Goal: Transaction & Acquisition: Book appointment/travel/reservation

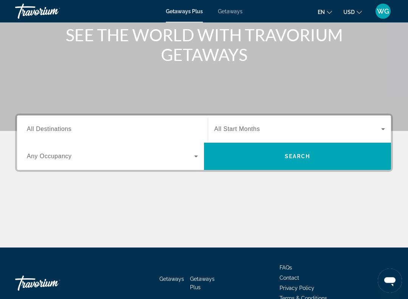
click at [102, 125] on input "Destination All Destinations" at bounding box center [112, 129] width 171 height 9
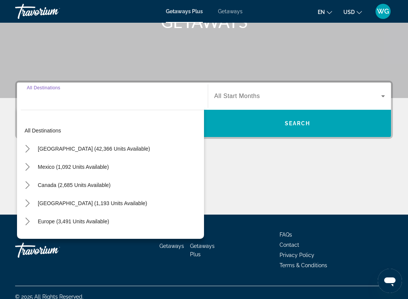
scroll to position [137, 0]
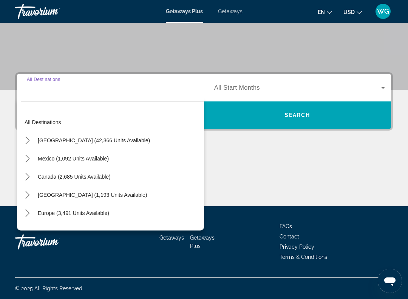
click at [125, 138] on span "[GEOGRAPHIC_DATA] (42,366 units available)" at bounding box center [94, 140] width 112 height 6
type input "**********"
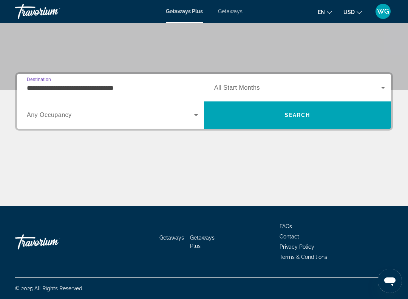
click at [197, 116] on icon "Search widget" at bounding box center [196, 114] width 9 height 9
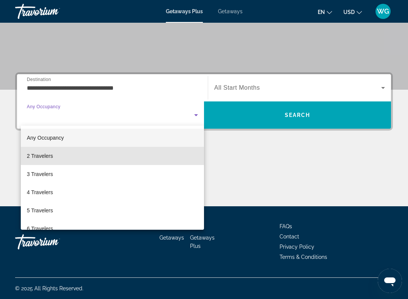
click at [48, 155] on span "2 Travelers" at bounding box center [40, 155] width 26 height 9
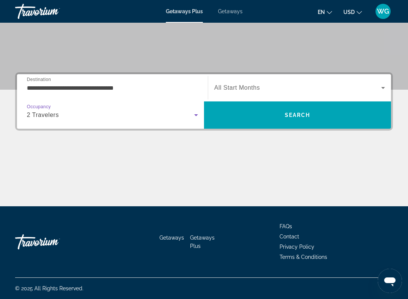
click at [384, 84] on icon "Search widget" at bounding box center [383, 87] width 9 height 9
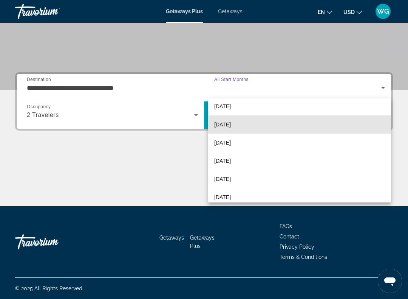
scroll to position [44, 0]
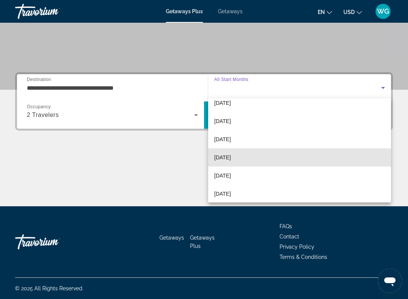
click at [231, 158] on span "[DATE]" at bounding box center [222, 157] width 17 height 9
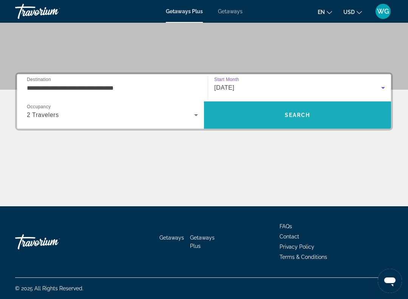
click at [299, 110] on span "Search" at bounding box center [297, 115] width 187 height 18
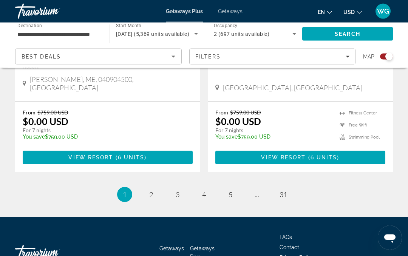
scroll to position [1773, 0]
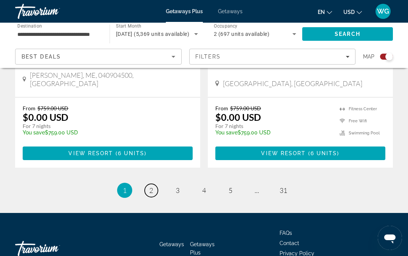
click at [149, 184] on link "page 2" at bounding box center [151, 190] width 13 height 13
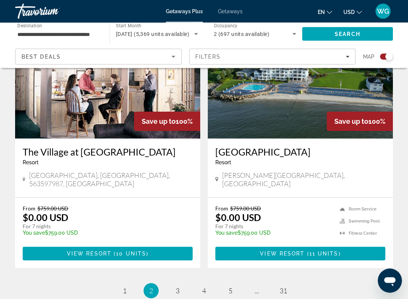
scroll to position [1653, 0]
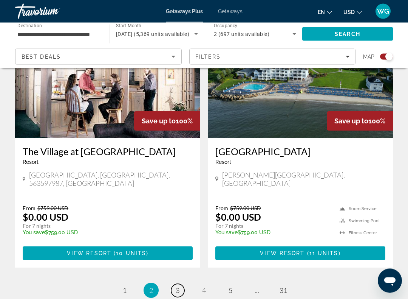
click at [181, 256] on link "page 3" at bounding box center [177, 290] width 13 height 13
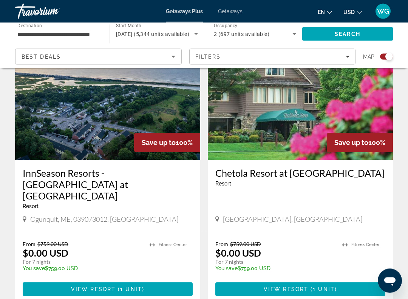
scroll to position [1666, 0]
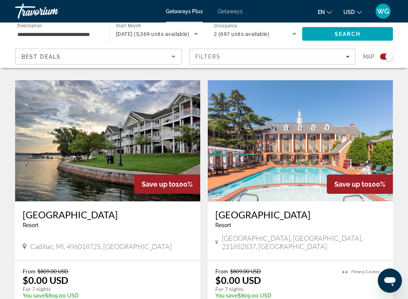
scroll to position [1322, 0]
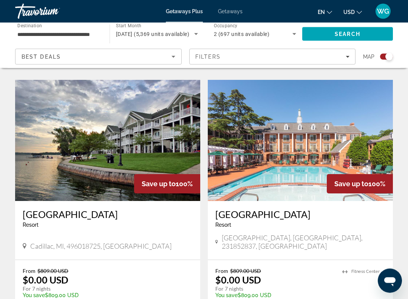
click at [344, 256] on div "From $809.00 USD $0.00 USD For 7 nights You save $809.00 USD temp 3 [GEOGRAPHIC…" at bounding box center [300, 295] width 185 height 70
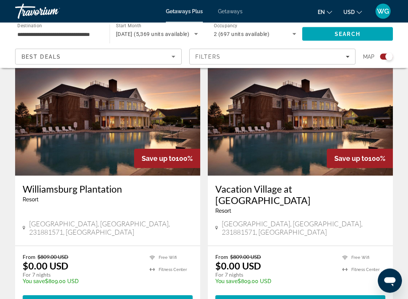
scroll to position [1613, 0]
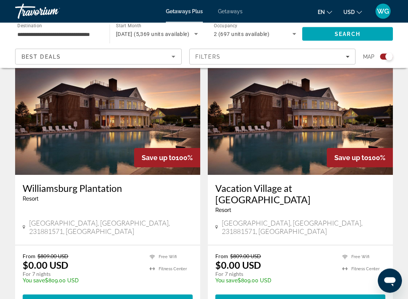
click at [347, 253] on ul "Free Wifi [GEOGRAPHIC_DATA]" at bounding box center [364, 271] width 43 height 36
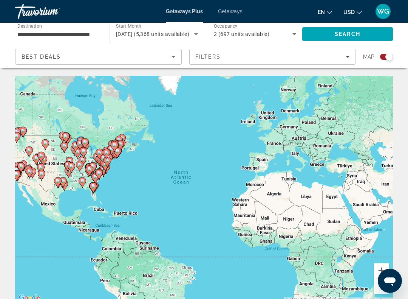
click at [291, 251] on div "To activate drag with keyboard, press Alt + Enter. Once in keyboard drag state,…" at bounding box center [204, 189] width 378 height 227
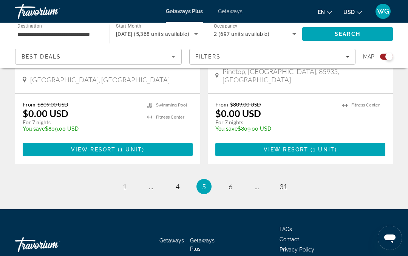
scroll to position [1773, 0]
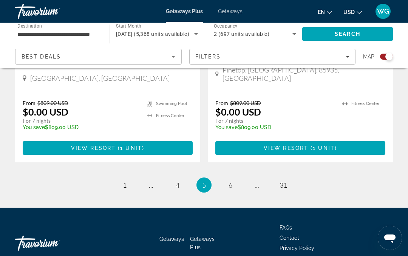
click at [239, 178] on ul "5 / 31 page 1 page ... page 4 You're on page 5 page 6 page ... page 31" at bounding box center [204, 185] width 378 height 15
click at [233, 179] on link "page 6" at bounding box center [230, 185] width 13 height 13
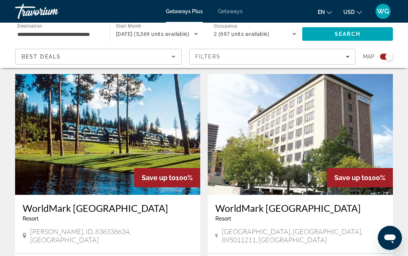
scroll to position [785, 0]
click at [332, 195] on div "[GEOGRAPHIC_DATA] - This is an adults only resort [GEOGRAPHIC_DATA], [GEOGRAPHI…" at bounding box center [300, 224] width 185 height 59
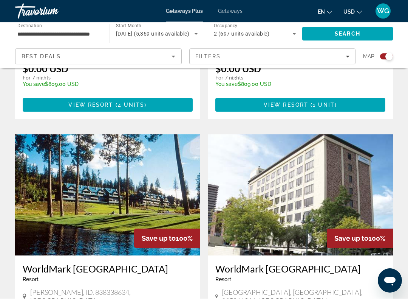
click at [296, 171] on img "Main content" at bounding box center [300, 195] width 185 height 121
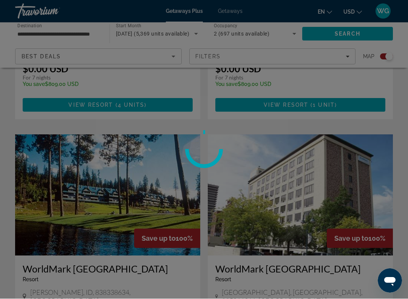
scroll to position [726, 0]
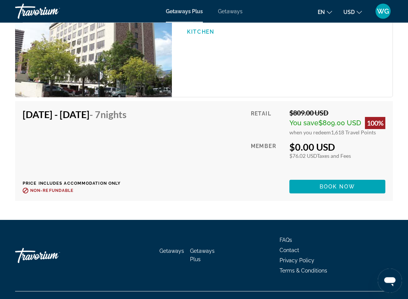
scroll to position [1391, 0]
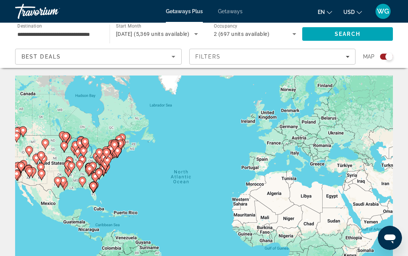
click at [235, 8] on span "Getaways" at bounding box center [230, 11] width 25 height 6
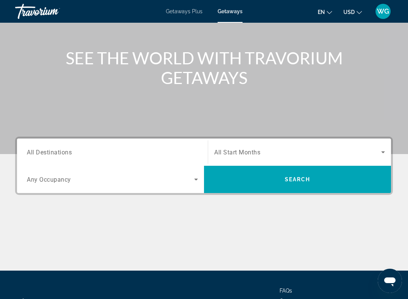
scroll to position [74, 0]
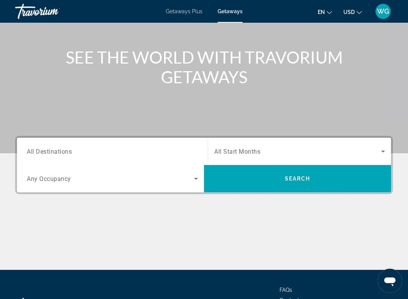
click at [183, 145] on div "Search widget" at bounding box center [112, 152] width 171 height 22
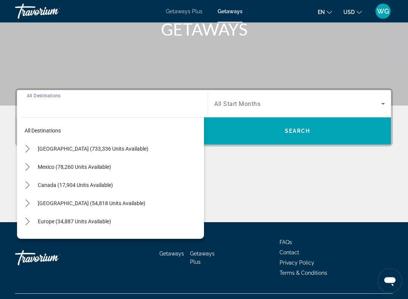
scroll to position [137, 0]
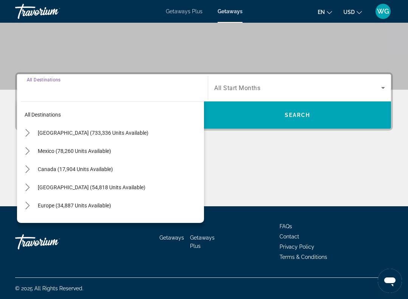
click at [112, 133] on span "[GEOGRAPHIC_DATA] (733,336 units available)" at bounding box center [93, 133] width 111 height 6
type input "**********"
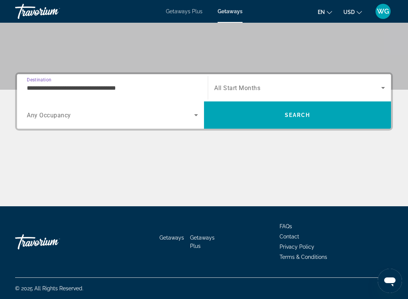
click at [384, 84] on icon "Search widget" at bounding box center [383, 87] width 9 height 9
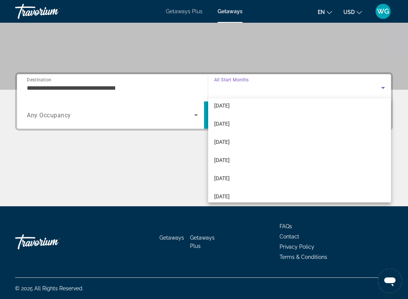
scroll to position [41, 0]
click at [230, 160] on span "[DATE]" at bounding box center [222, 160] width 16 height 9
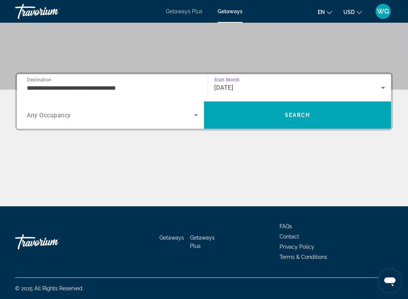
click at [198, 115] on icon "Search widget" at bounding box center [196, 114] width 9 height 9
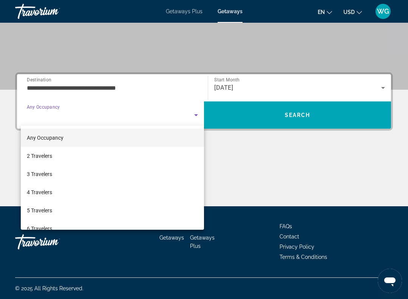
click at [47, 154] on span "2 Travelers" at bounding box center [39, 155] width 25 height 9
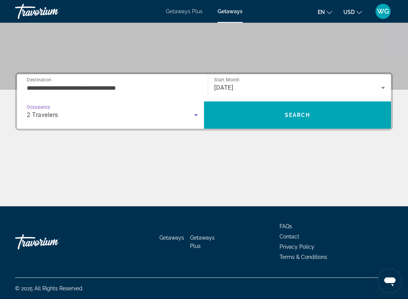
click at [318, 113] on span "Search" at bounding box center [297, 115] width 187 height 18
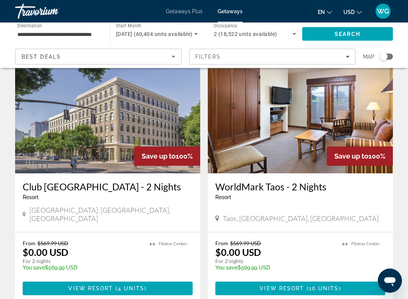
scroll to position [1128, 0]
click at [341, 236] on div "From $569.99 USD $0.00 USD For 2 nights You save $569.99 USD temp [GEOGRAPHIC_D…" at bounding box center [300, 267] width 185 height 70
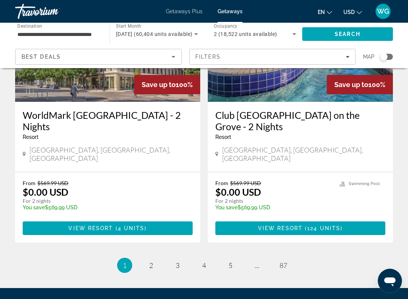
scroll to position [1465, 0]
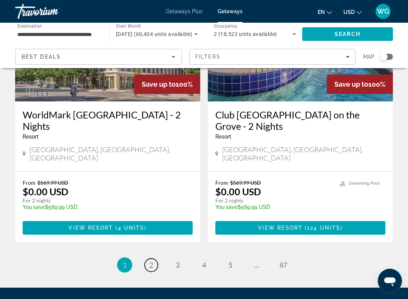
click at [157, 256] on link "page 2" at bounding box center [151, 264] width 13 height 13
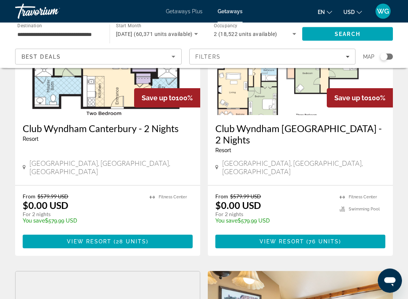
scroll to position [667, 0]
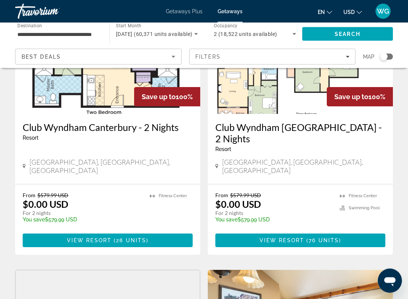
click at [397, 134] on div "60,371 Getaways units available across 1,038 Resorts Save up to 100% Club [GEOG…" at bounding box center [204, 257] width 408 height 1696
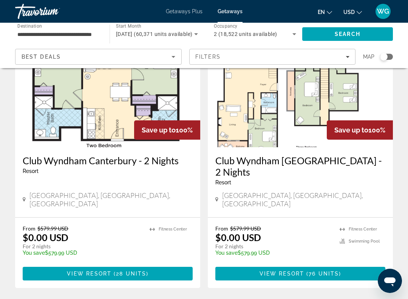
scroll to position [638, 0]
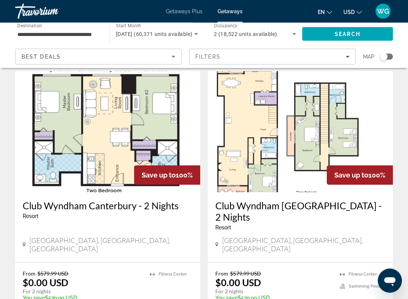
click at [123, 135] on img "Main content" at bounding box center [107, 131] width 185 height 121
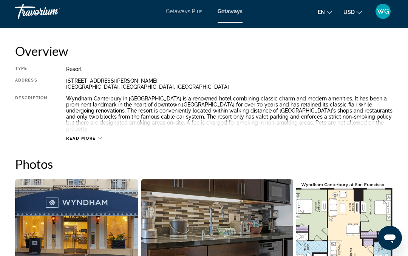
scroll to position [376, 0]
click at [87, 128] on div "Read more" at bounding box center [229, 131] width 327 height 21
click at [105, 130] on div "Read more" at bounding box center [229, 131] width 327 height 21
click at [101, 137] on icon "Main content" at bounding box center [100, 139] width 4 height 4
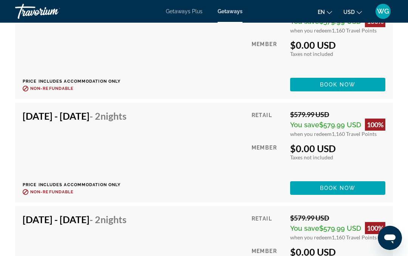
scroll to position [1924, 0]
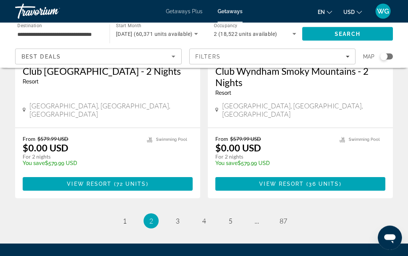
scroll to position [1530, 0]
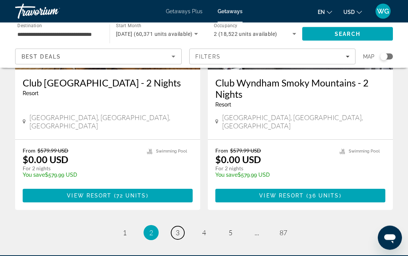
click at [181, 227] on link "page 3" at bounding box center [177, 233] width 13 height 13
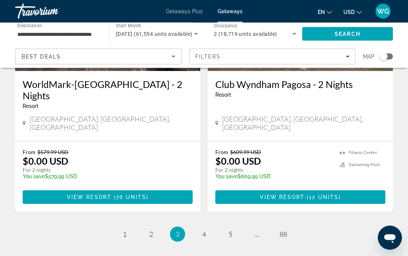
scroll to position [1505, 0]
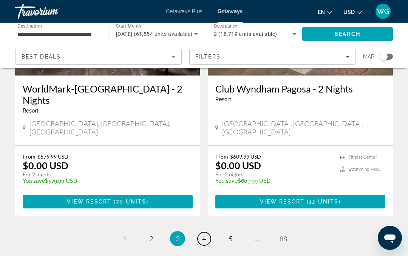
click at [207, 233] on link "page 4" at bounding box center [204, 239] width 13 height 13
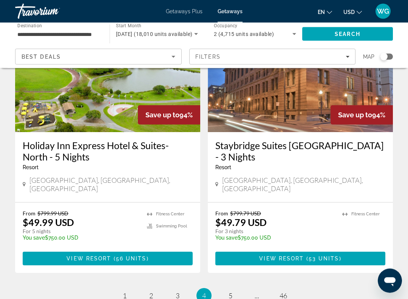
scroll to position [1457, 0]
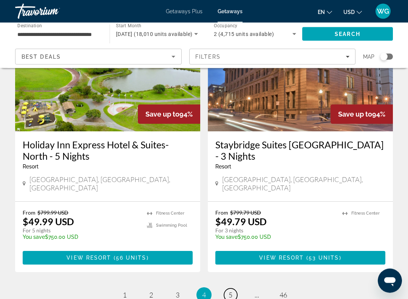
click at [232, 256] on span "5" at bounding box center [231, 295] width 4 height 8
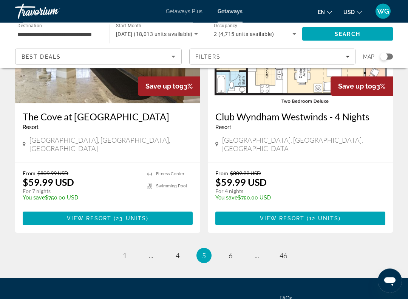
scroll to position [1485, 0]
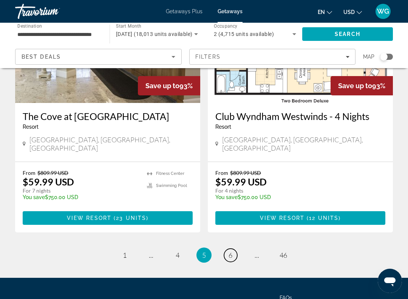
click at [235, 248] on link "page 6" at bounding box center [230, 254] width 13 height 13
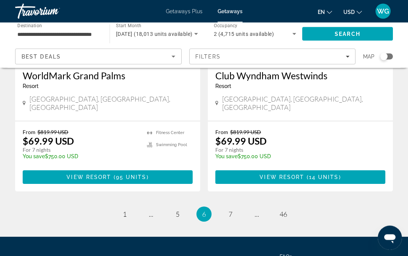
scroll to position [1548, 0]
click at [233, 208] on link "page 7" at bounding box center [230, 214] width 13 height 13
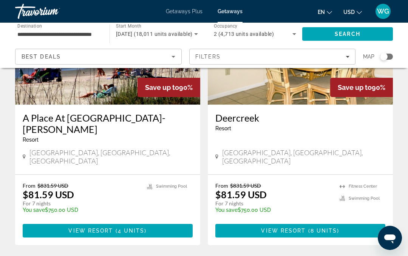
scroll to position [1483, 0]
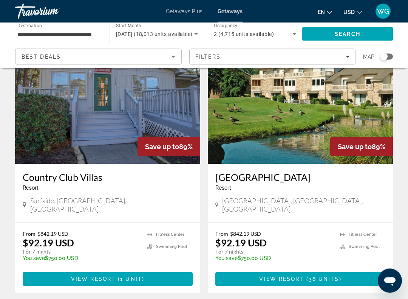
scroll to position [1424, 0]
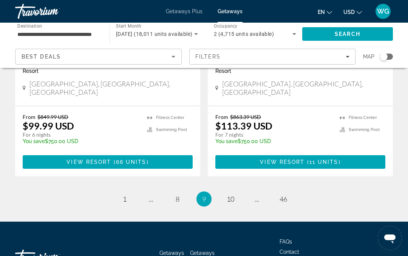
scroll to position [1506, 0]
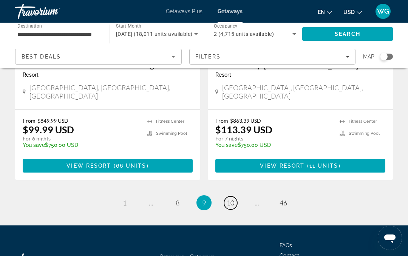
click at [231, 199] on span "10" at bounding box center [231, 203] width 8 height 8
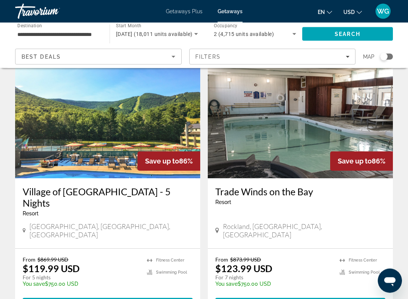
scroll to position [1410, 0]
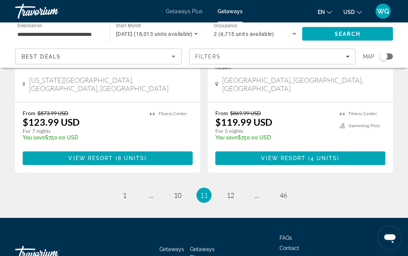
scroll to position [1534, 0]
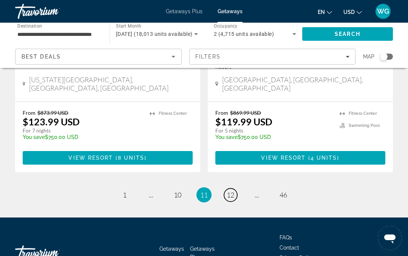
click at [234, 191] on span "12" at bounding box center [231, 195] width 8 height 8
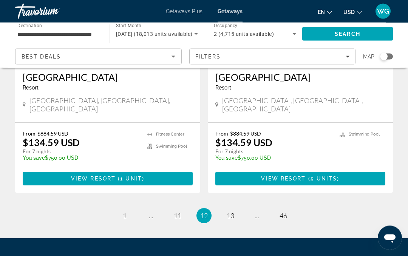
scroll to position [1516, 0]
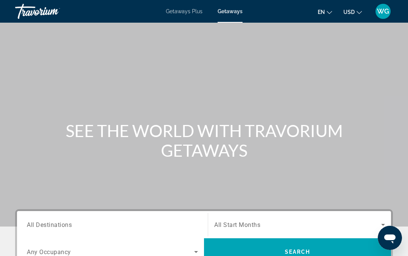
click at [387, 9] on span "WG" at bounding box center [383, 12] width 12 height 8
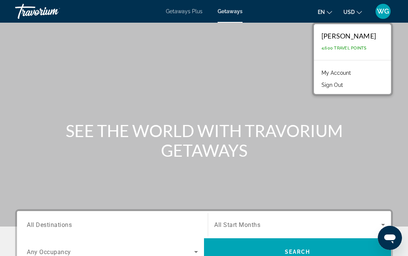
click at [343, 84] on button "Sign Out" at bounding box center [332, 85] width 29 height 10
